Goal: Task Accomplishment & Management: Complete application form

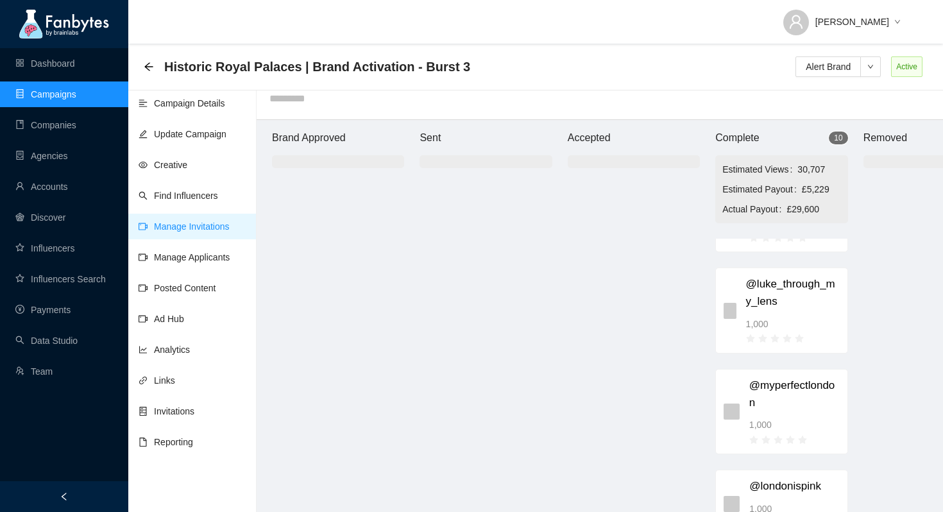
scroll to position [201, 0]
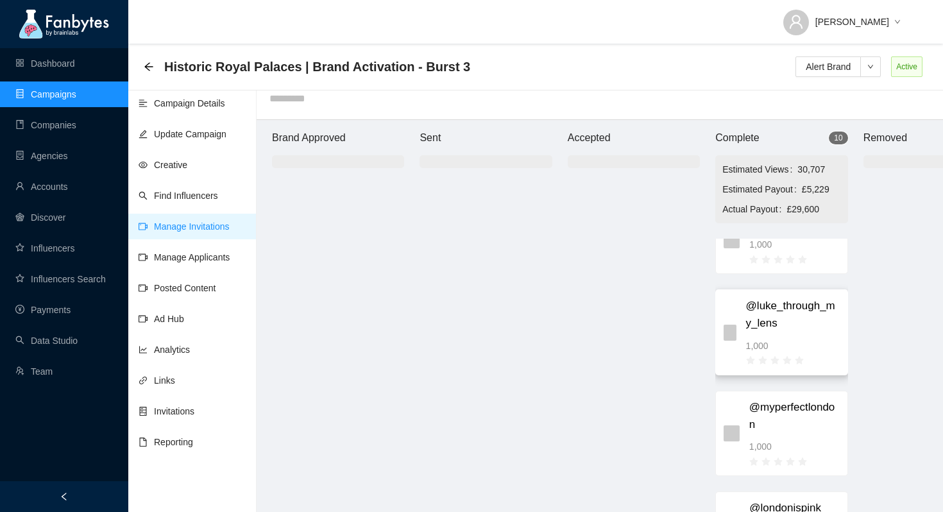
click at [772, 311] on span "@luke_through_my_lens" at bounding box center [793, 315] width 94 height 34
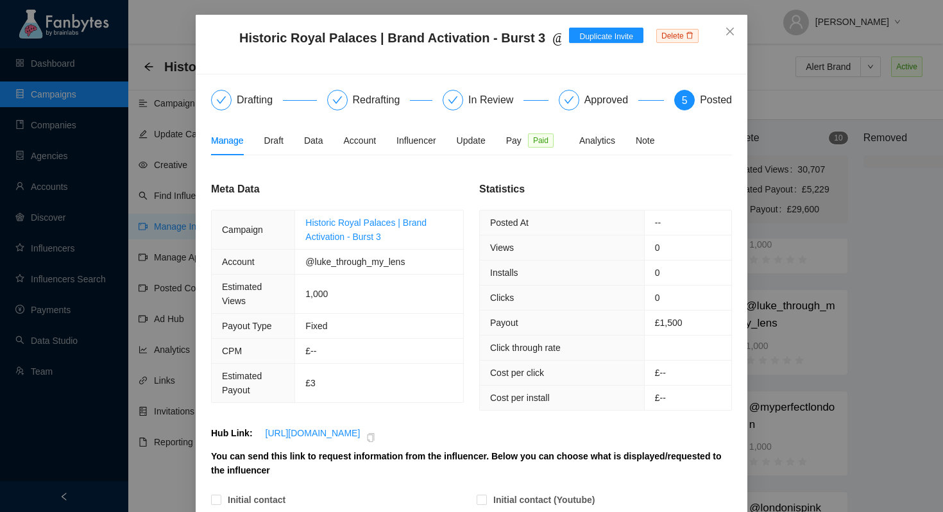
scroll to position [22, 0]
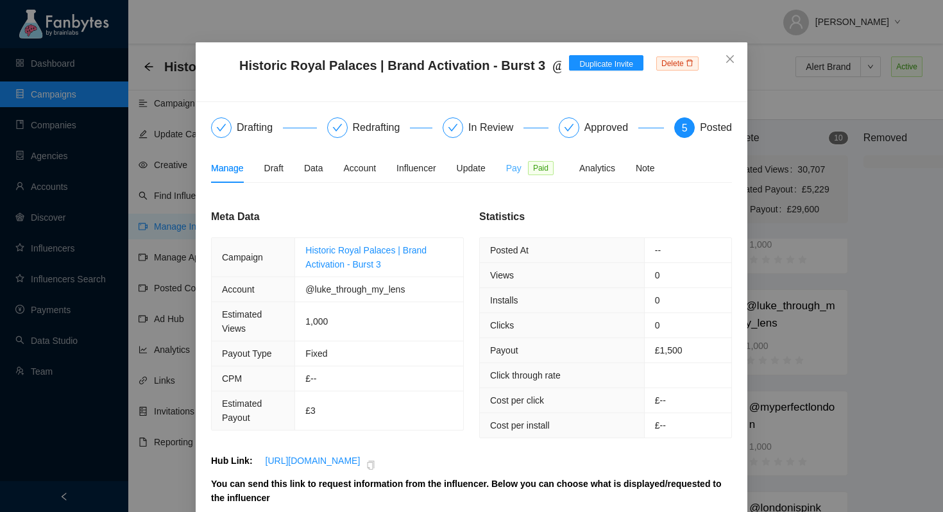
click at [522, 180] on div "Pay Paid" at bounding box center [532, 167] width 53 height 29
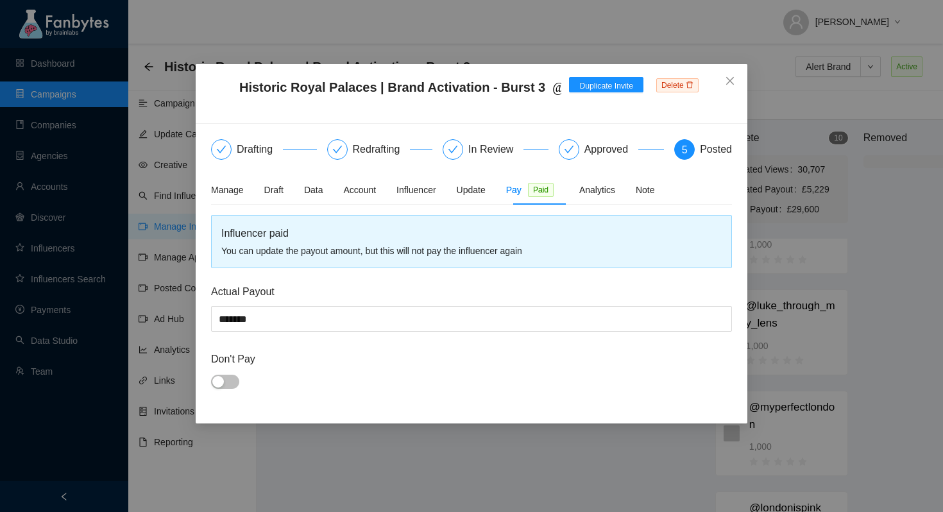
scroll to position [0, 0]
click at [247, 189] on div "Manage Draft Data Account Influencer Update Pay Paid Analytics Note" at bounding box center [433, 189] width 444 height 29
click at [240, 189] on div "Manage" at bounding box center [227, 190] width 33 height 14
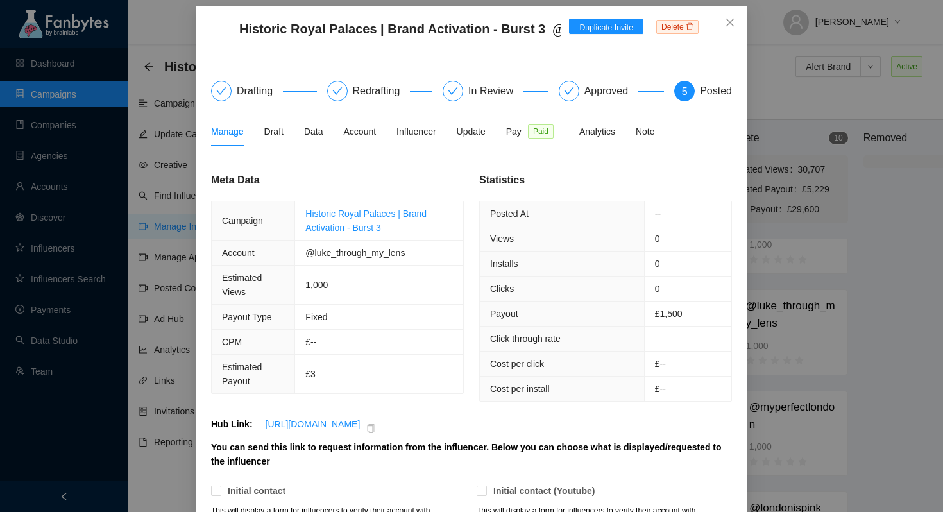
scroll to position [51, 0]
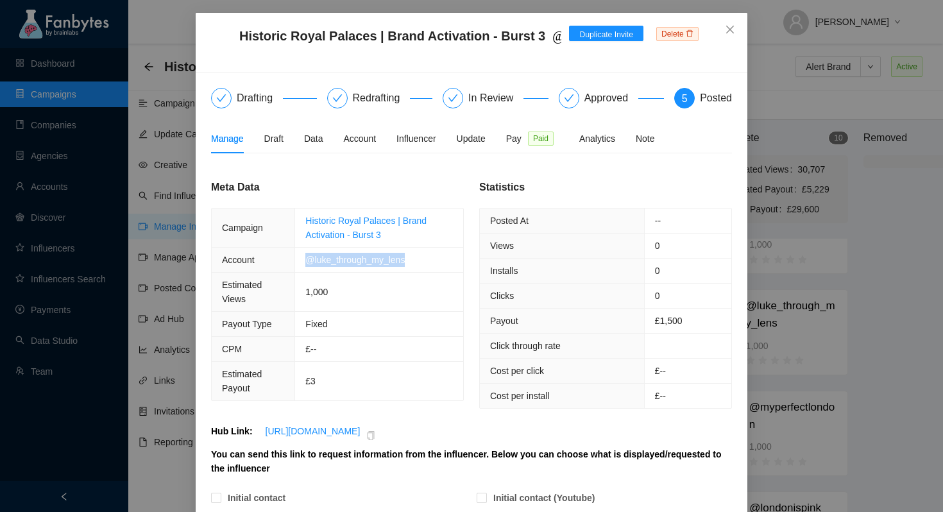
drag, startPoint x: 305, startPoint y: 260, endPoint x: 416, endPoint y: 260, distance: 110.3
click at [416, 260] on td "@luke_through_my_lens" at bounding box center [379, 260] width 168 height 25
copy span "@luke_through_my_lens"
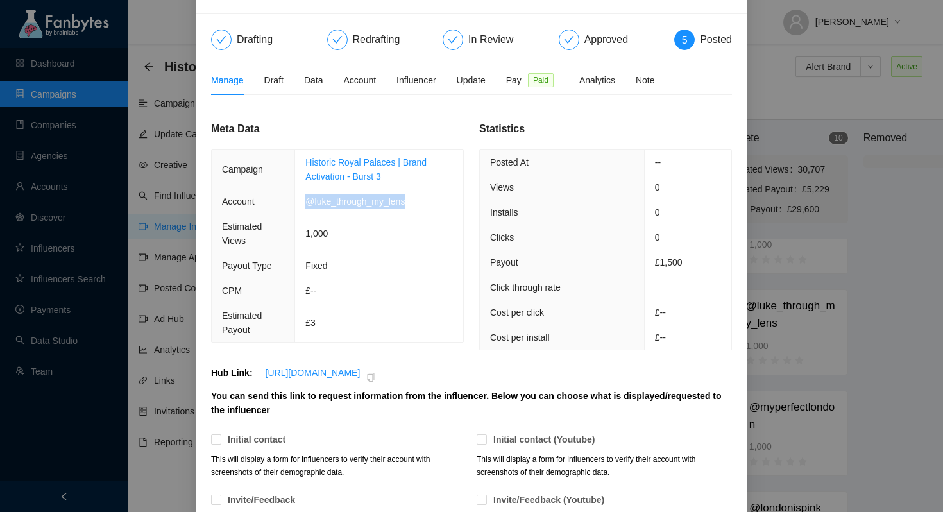
scroll to position [110, 0]
click at [439, 144] on div "Meta Data Campaign Historic Royal Palaces | Brand Activation - Burst 3 Account …" at bounding box center [337, 231] width 253 height 222
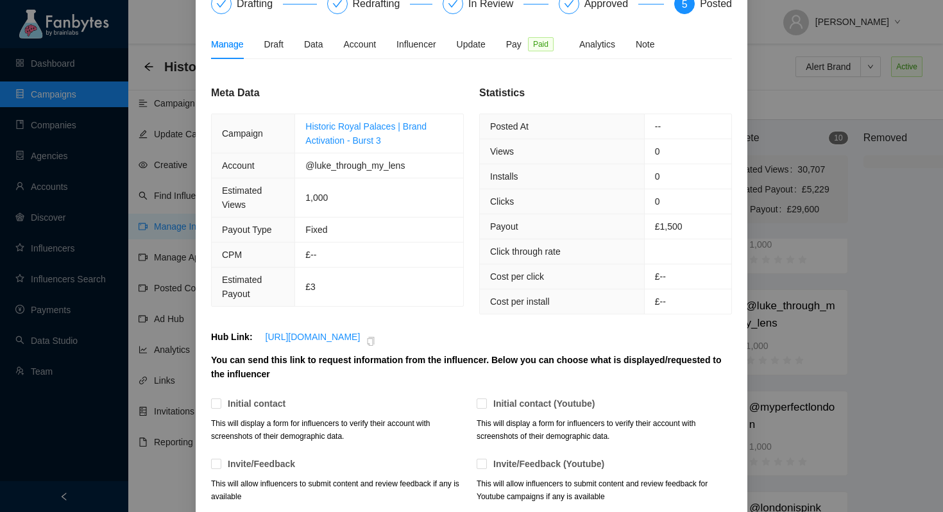
scroll to position [6, 0]
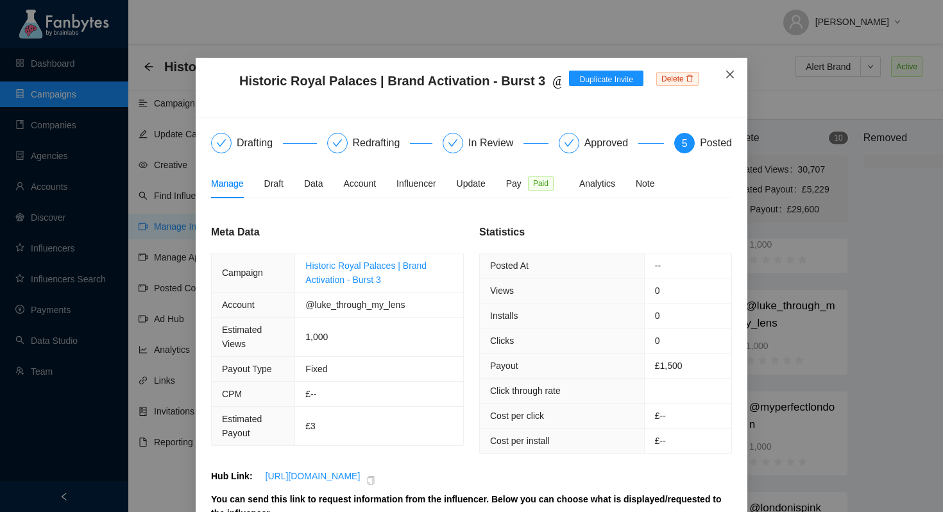
click at [730, 75] on icon "close" at bounding box center [730, 75] width 8 height 8
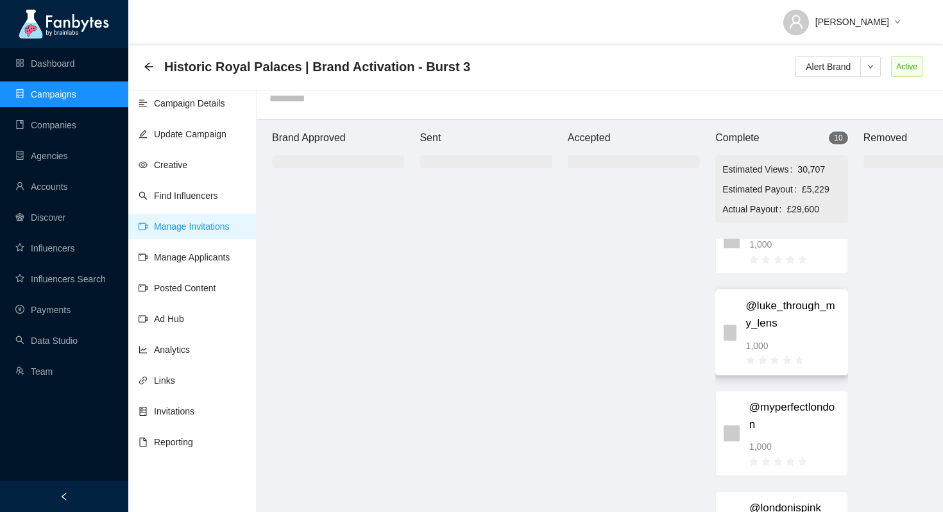
click at [772, 325] on span "@luke_through_my_lens" at bounding box center [793, 315] width 94 height 34
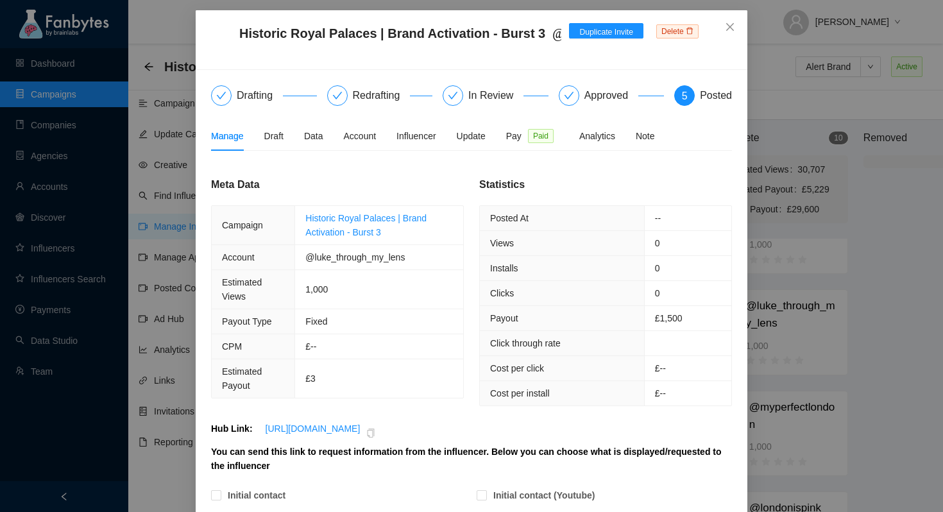
scroll to position [0, 0]
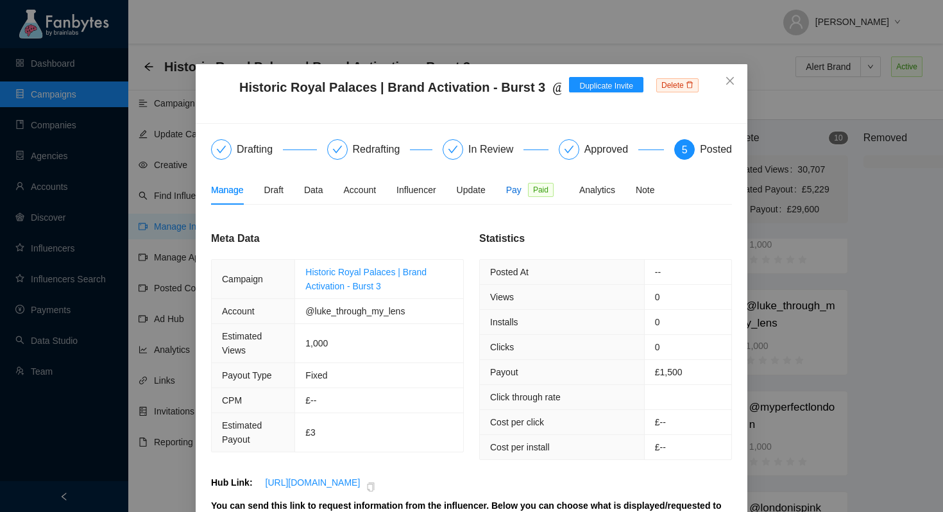
click at [520, 190] on span "Pay" at bounding box center [513, 190] width 15 height 14
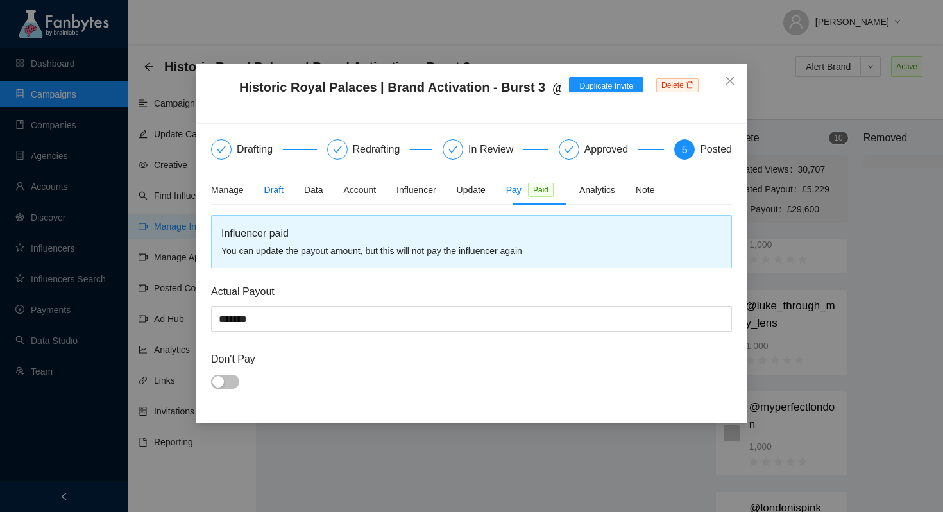
click at [280, 192] on div "Draft" at bounding box center [273, 190] width 19 height 14
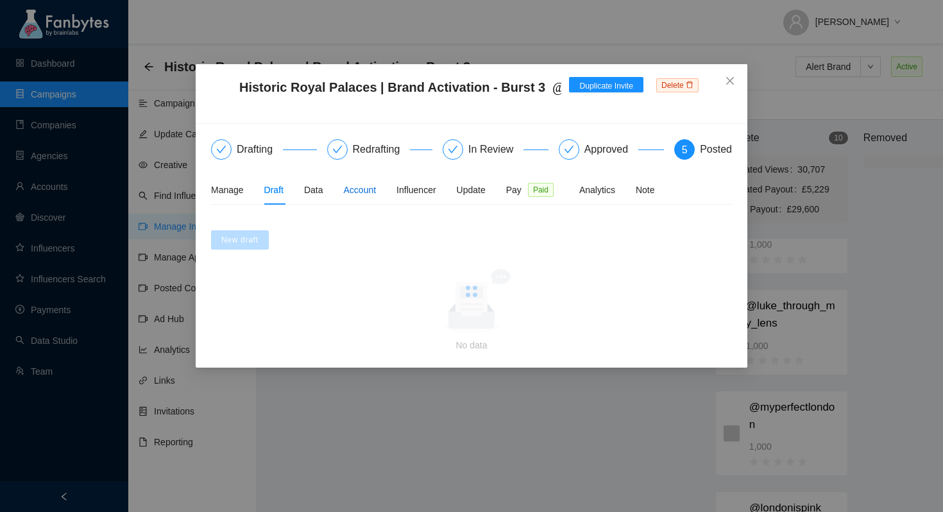
click at [356, 189] on div "Account" at bounding box center [360, 190] width 33 height 14
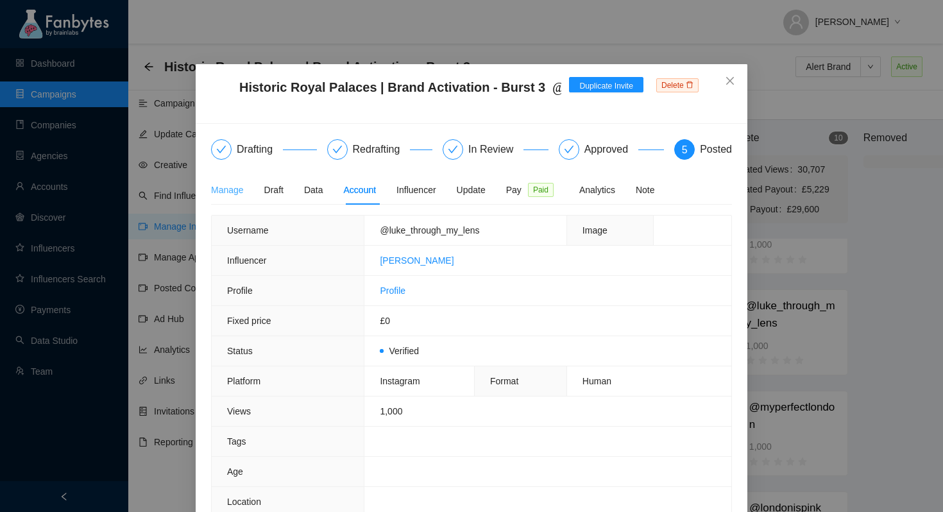
click at [225, 199] on div "Manage" at bounding box center [227, 189] width 33 height 29
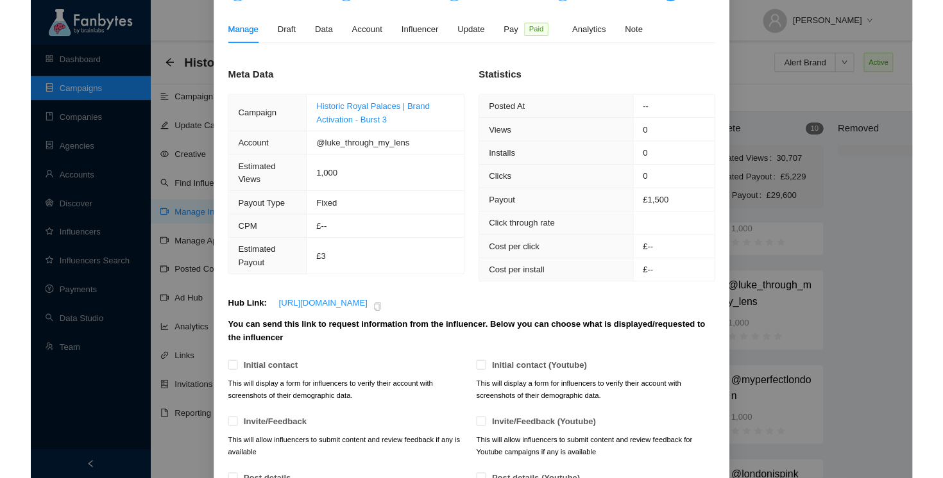
scroll to position [189, 0]
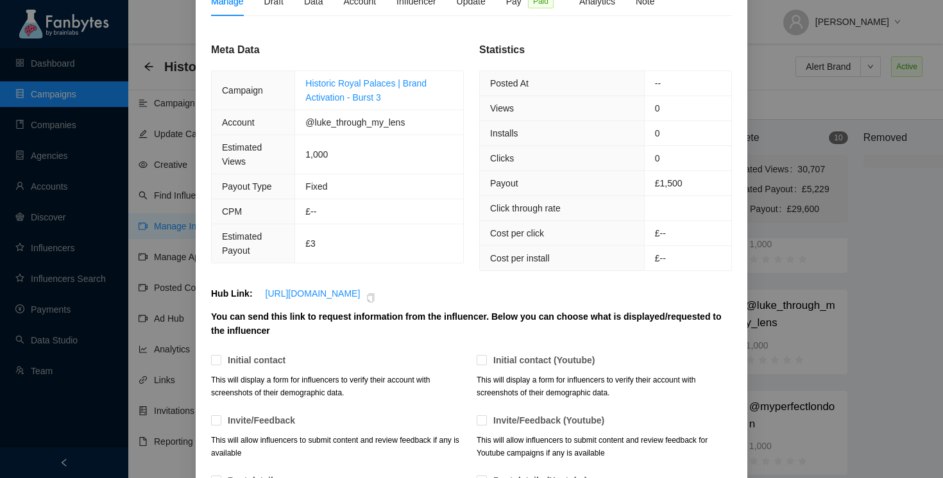
click at [158, 150] on div "Historic Royal Palaces | Brand Activation - Burst 3 @luke_through_my_lens invit…" at bounding box center [471, 239] width 943 height 478
click at [158, 155] on div "Historic Royal Palaces | Brand Activation - Burst 3 @luke_through_my_lens invit…" at bounding box center [471, 239] width 943 height 478
click at [124, 89] on div "Historic Royal Palaces | Brand Activation - Burst 3 @luke_through_my_lens invit…" at bounding box center [471, 239] width 943 height 478
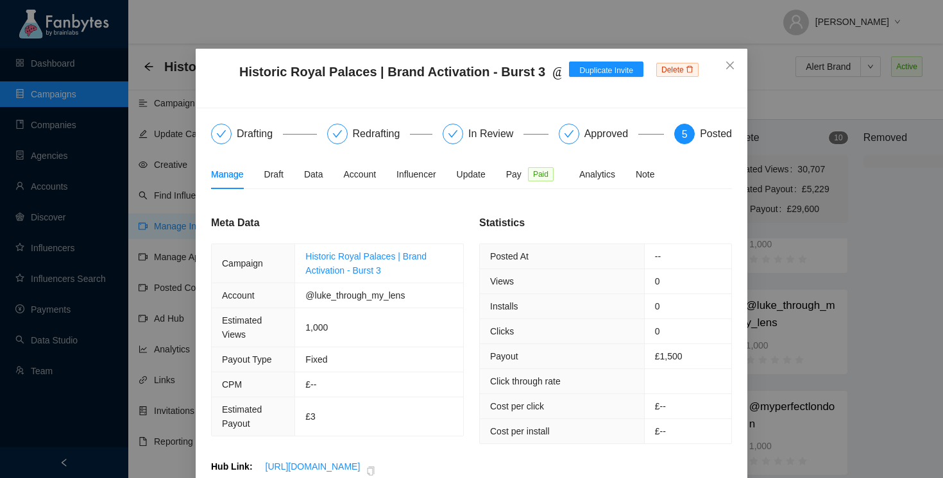
scroll to position [0, 0]
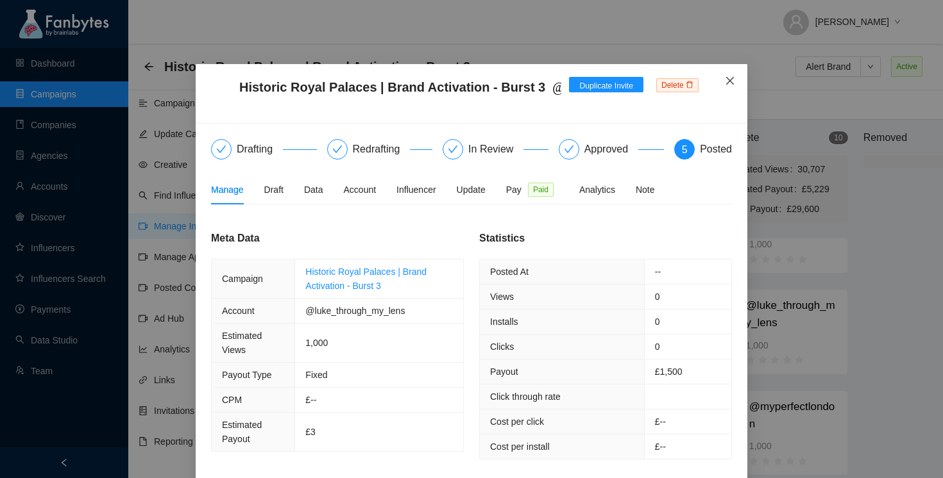
click at [725, 78] on icon "close" at bounding box center [730, 81] width 10 height 10
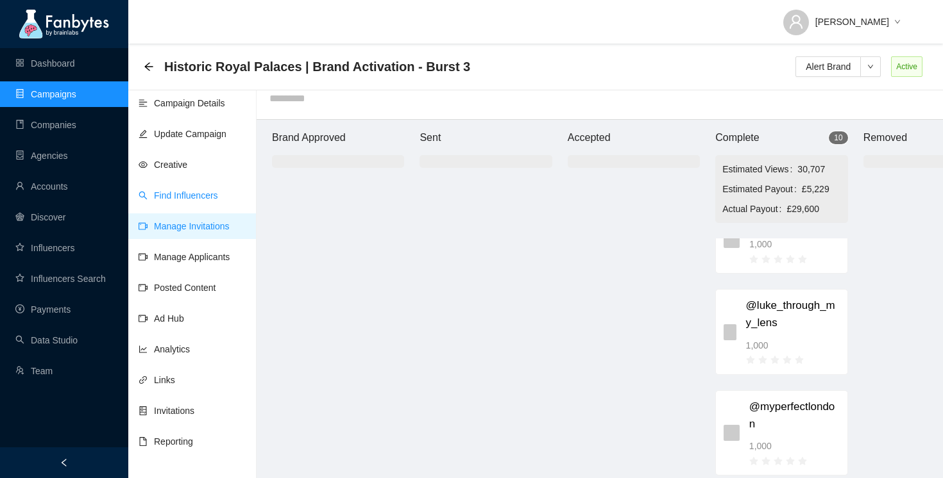
click at [199, 190] on link "Find Influencers" at bounding box center [179, 195] width 80 height 10
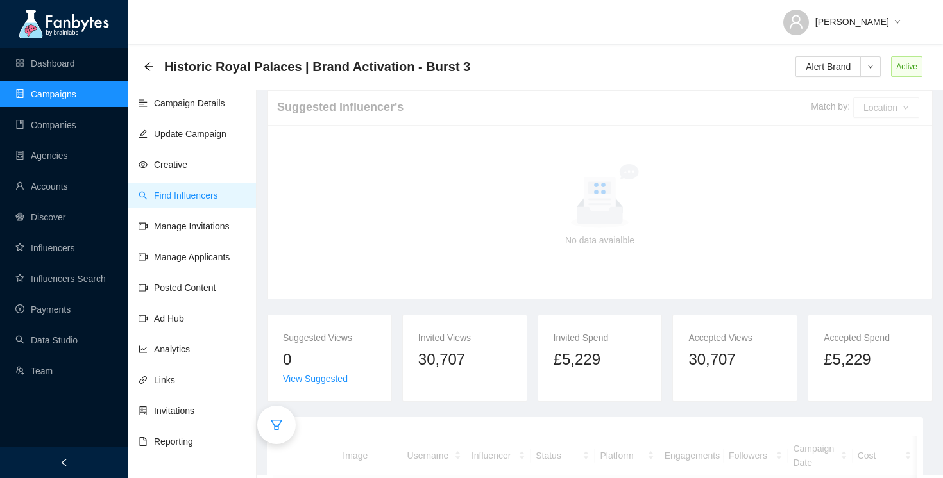
click at [285, 411] on div at bounding box center [276, 425] width 38 height 38
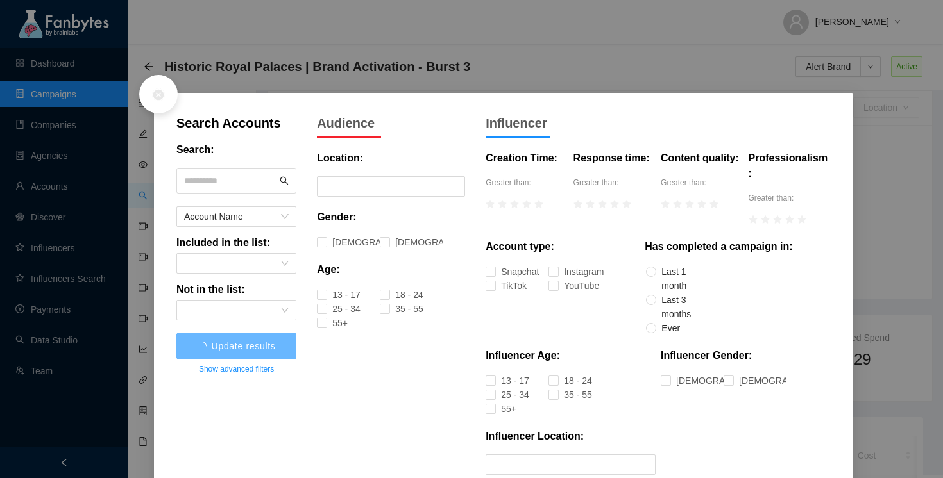
click at [241, 176] on input "text" at bounding box center [230, 180] width 93 height 19
type input "******"
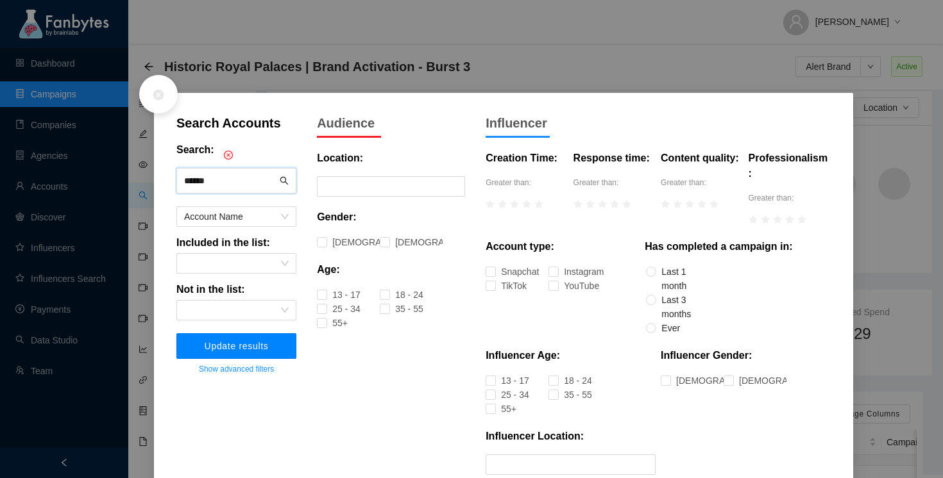
click at [240, 340] on button "Update results" at bounding box center [236, 346] width 120 height 26
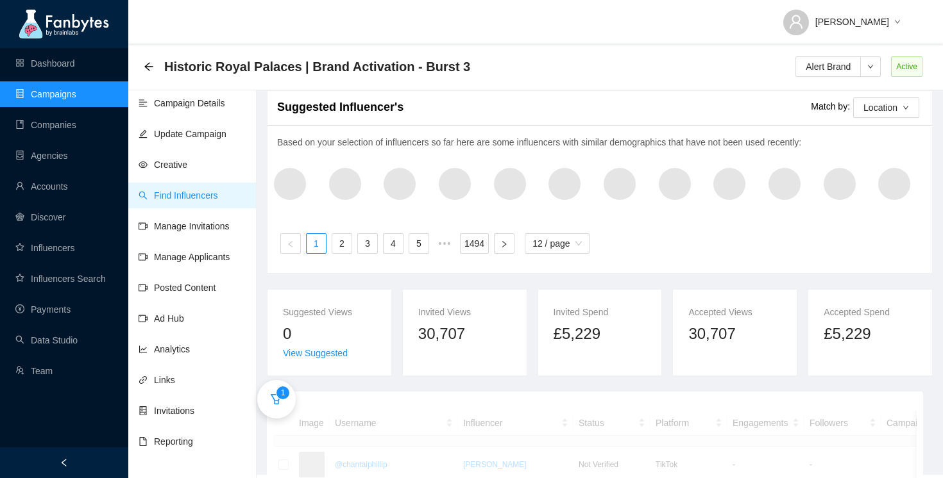
scroll to position [142, 0]
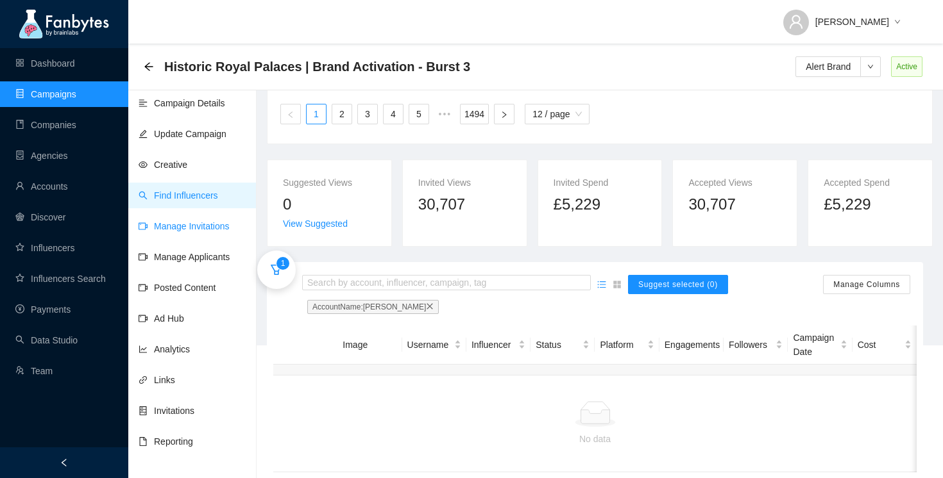
click at [211, 225] on link "Manage Invitations" at bounding box center [184, 226] width 91 height 10
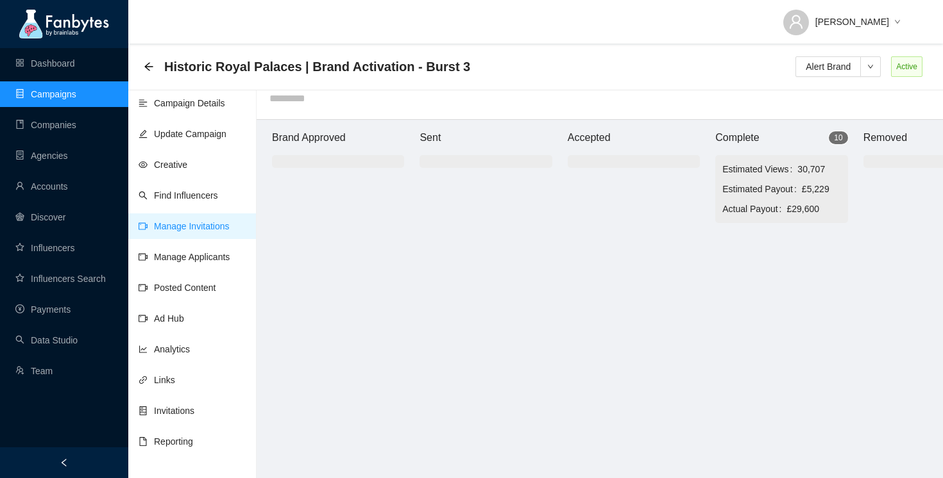
scroll to position [13, 0]
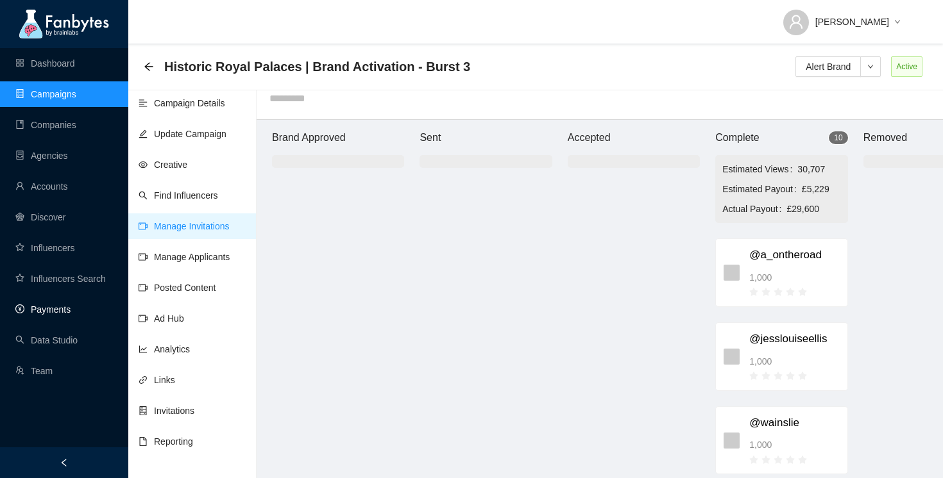
click at [59, 305] on link "Payments" at bounding box center [42, 310] width 55 height 10
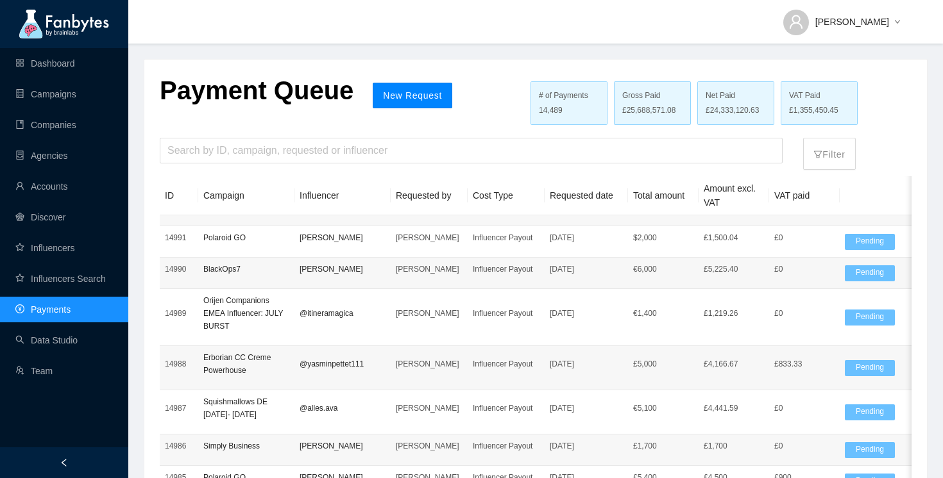
click at [383, 96] on span "New Request" at bounding box center [412, 95] width 59 height 10
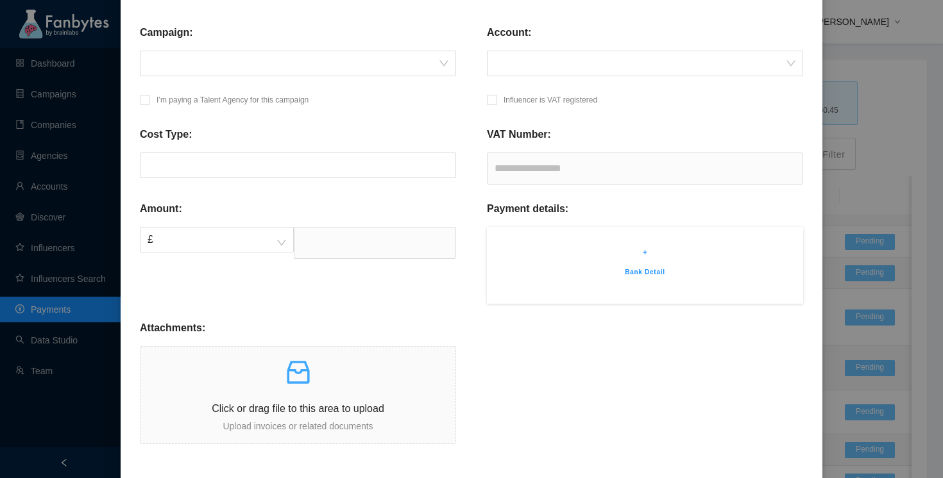
scroll to position [155, 0]
click at [292, 394] on div "Click or drag file to this area to upload Upload invoices or related documents" at bounding box center [297, 393] width 315 height 76
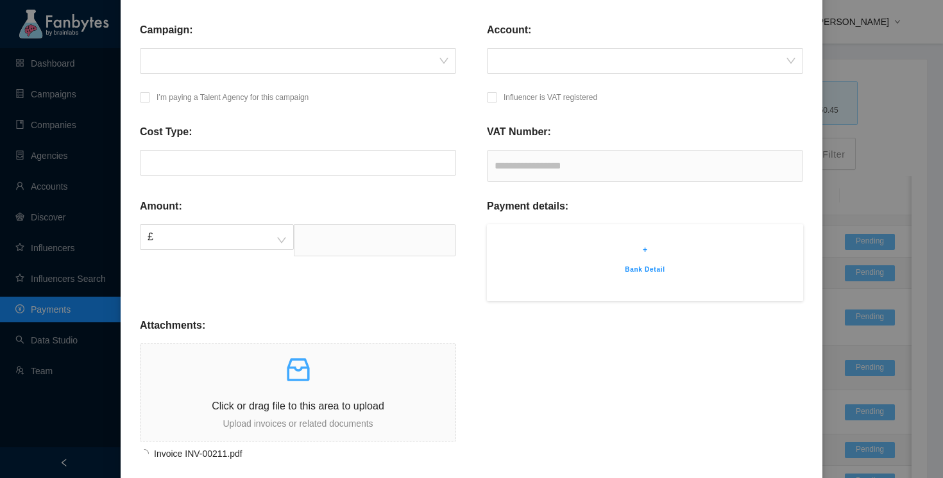
scroll to position [100, 0]
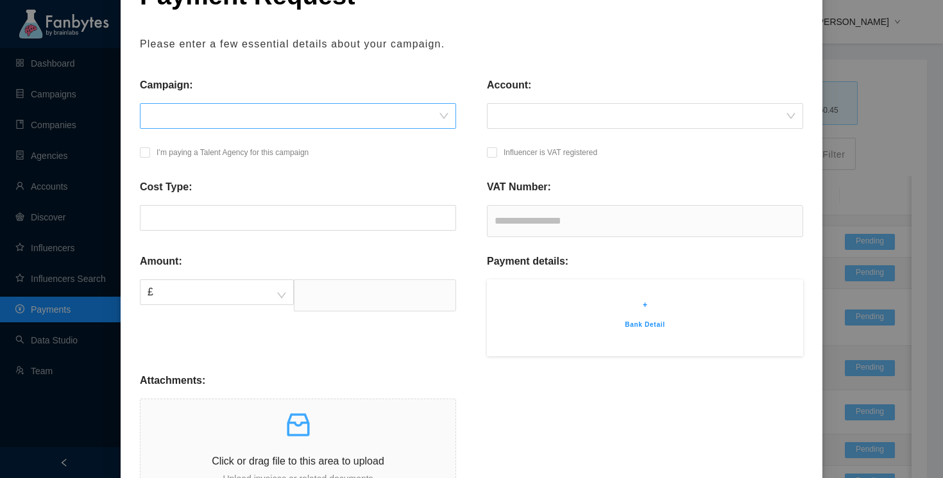
click at [304, 122] on span at bounding box center [297, 116] width 301 height 24
type input "********"
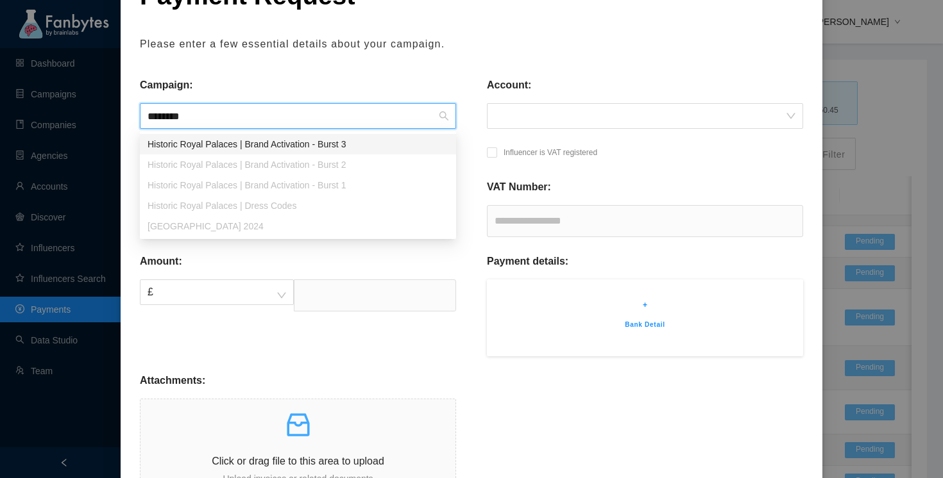
click at [306, 140] on div "Historic Royal Palaces | Brand Activation - Burst 3" at bounding box center [297, 144] width 301 height 14
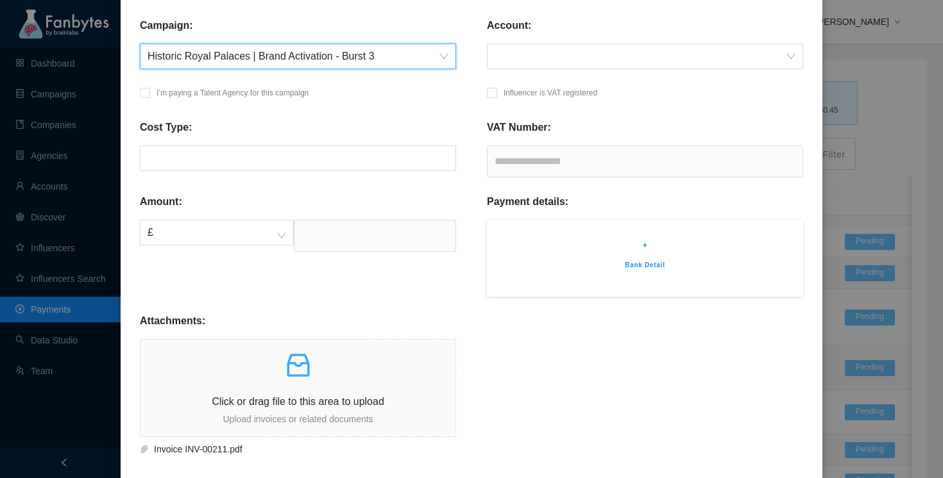
scroll to position [160, 0]
click at [397, 239] on input "text" at bounding box center [375, 235] width 162 height 32
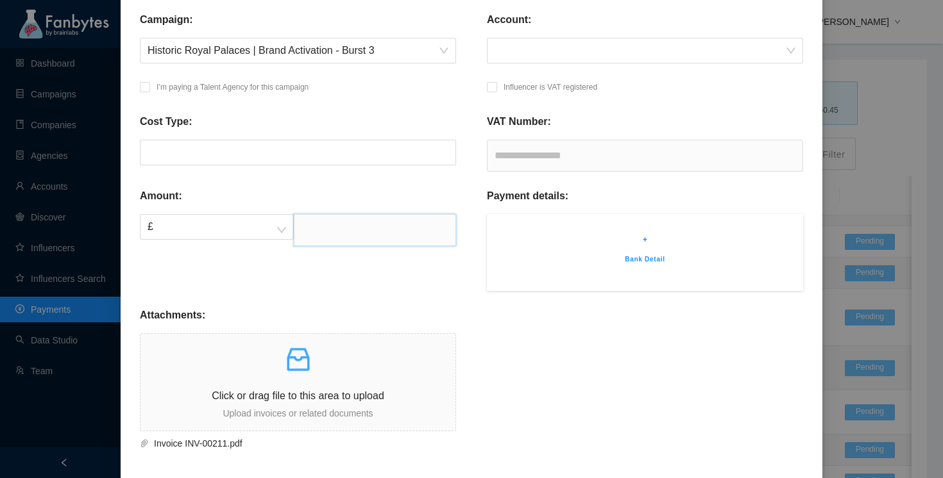
scroll to position [164, 0]
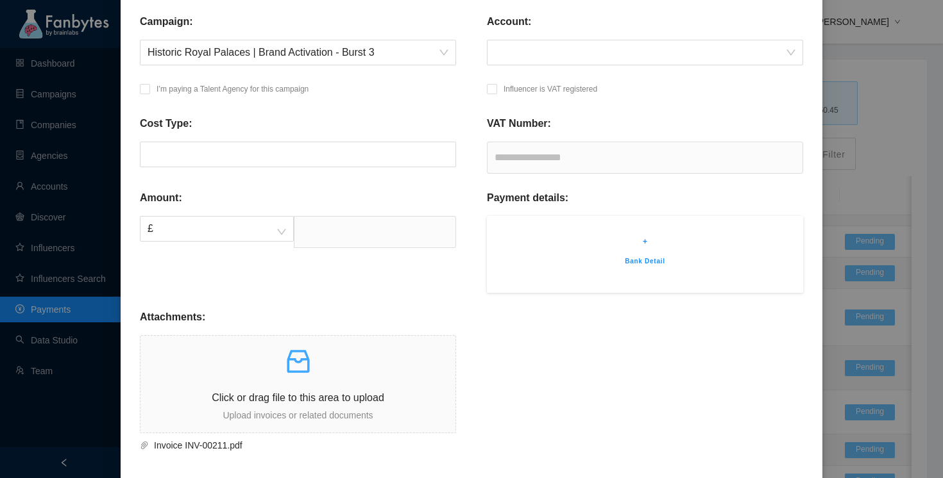
click at [271, 88] on p "I’m paying a Talent Agency for this campaign" at bounding box center [232, 89] width 152 height 13
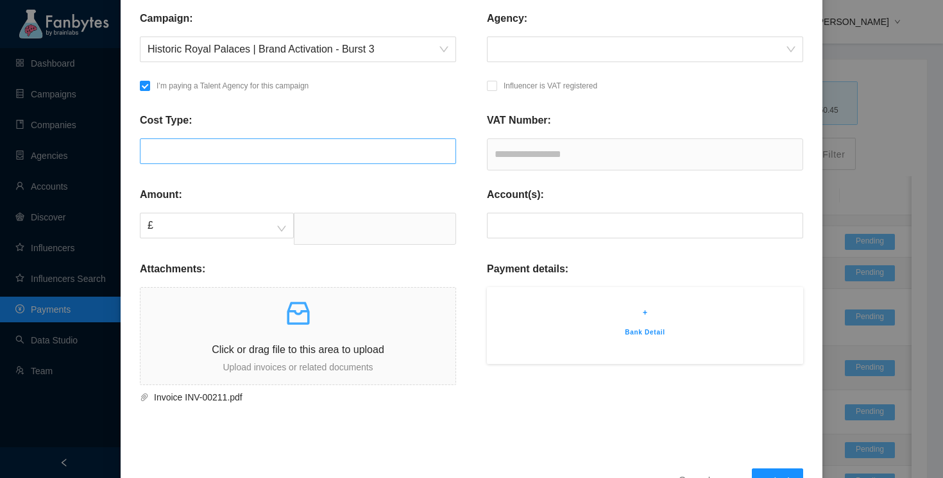
scroll to position [164, 0]
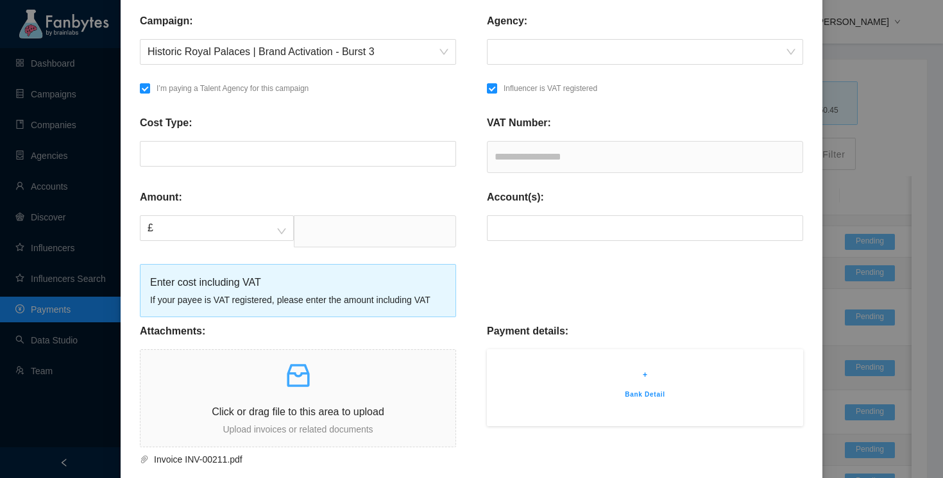
click at [351, 302] on div "If your payee is VAT registered, please enter the amount including VAT" at bounding box center [298, 300] width 296 height 14
click at [351, 335] on div "Attachments:" at bounding box center [298, 337] width 316 height 26
click at [344, 235] on input "text" at bounding box center [375, 231] width 162 height 32
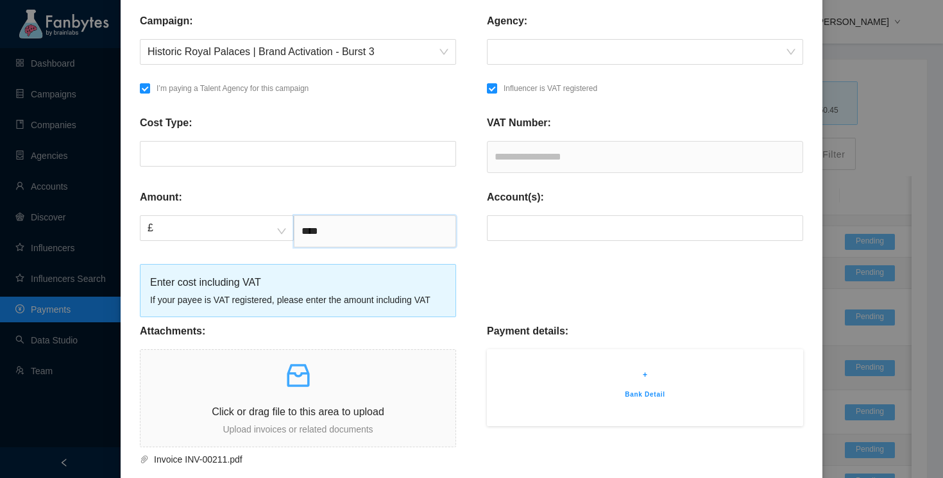
type input "****"
click at [562, 162] on input "text" at bounding box center [645, 157] width 316 height 32
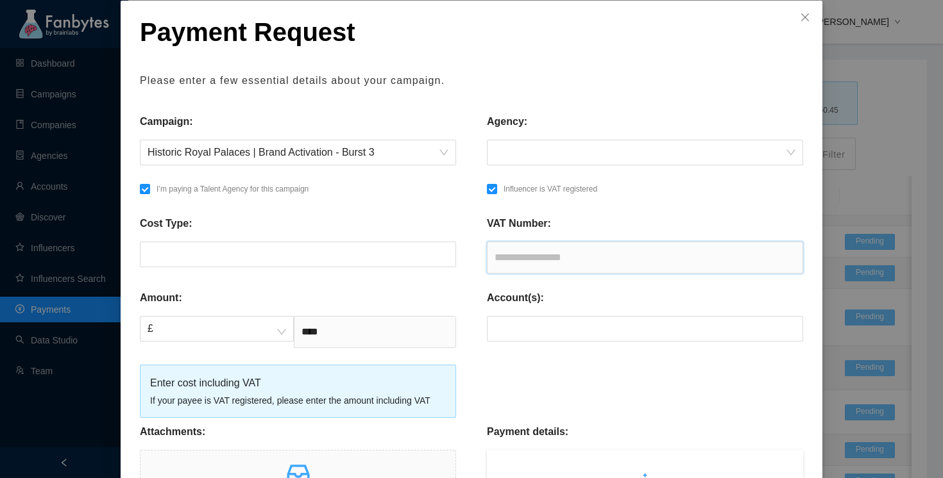
scroll to position [3, 0]
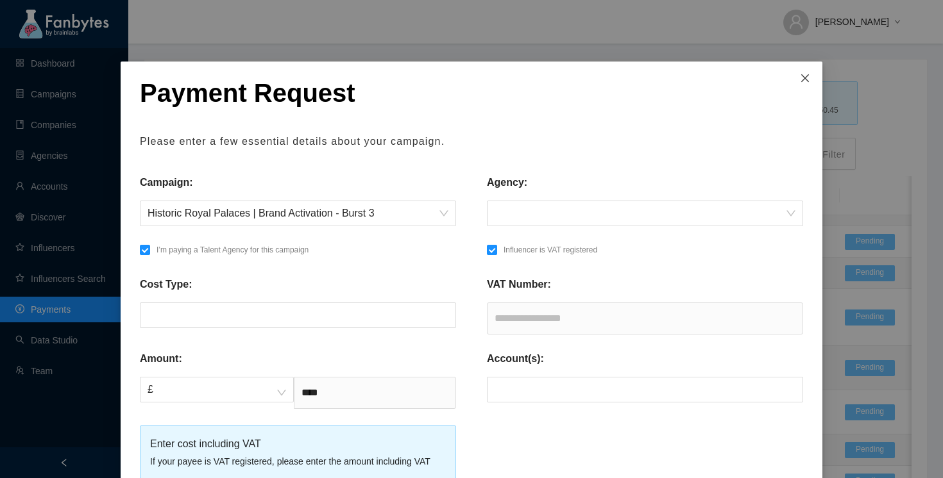
click at [801, 79] on icon "close" at bounding box center [805, 78] width 10 height 10
